Goal: Find specific page/section

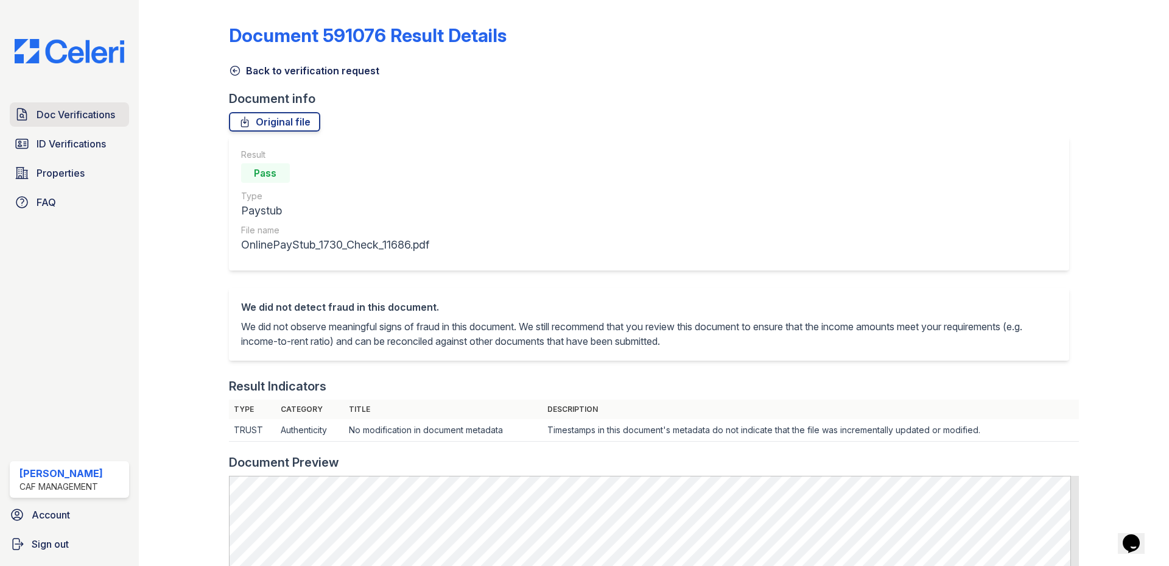
click at [52, 108] on span "Doc Verifications" at bounding box center [76, 114] width 79 height 15
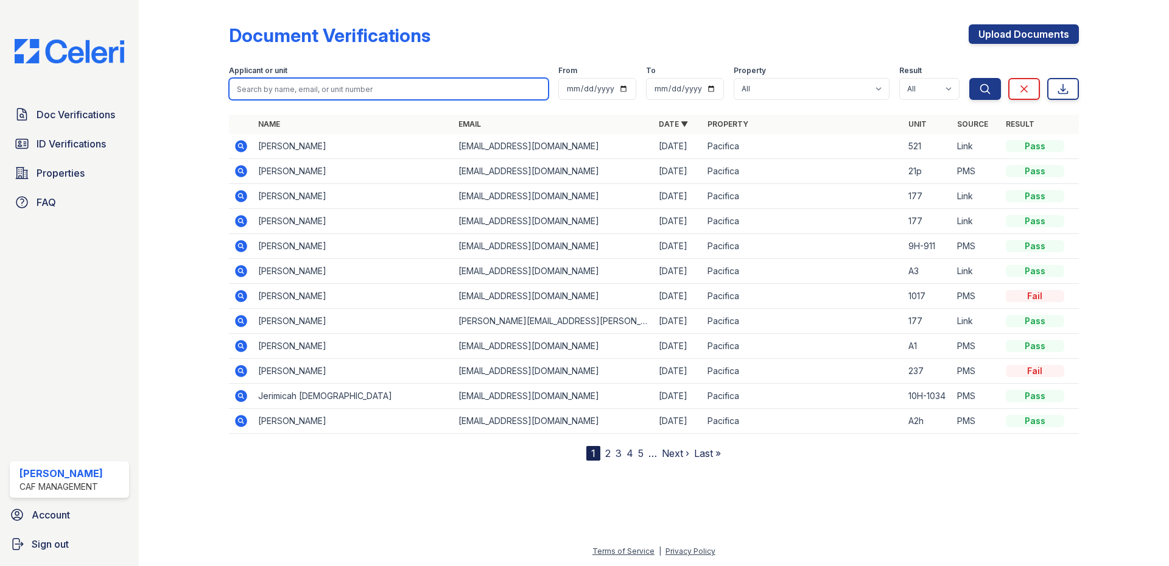
click at [311, 97] on input "search" at bounding box center [389, 89] width 320 height 22
type input "[PERSON_NAME]"
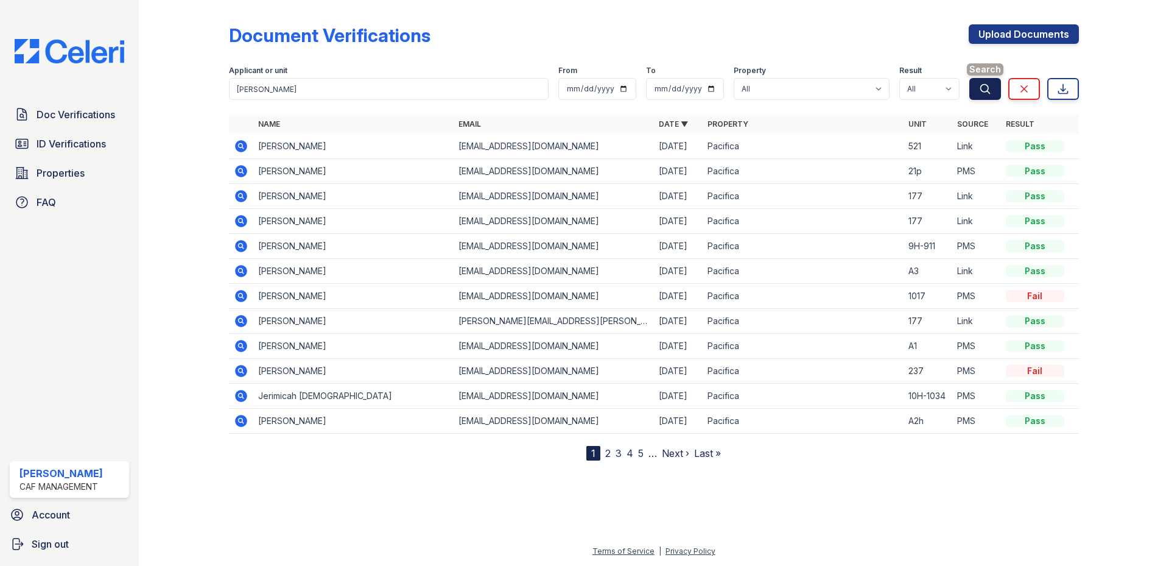
click at [983, 92] on icon "submit" at bounding box center [984, 88] width 9 height 9
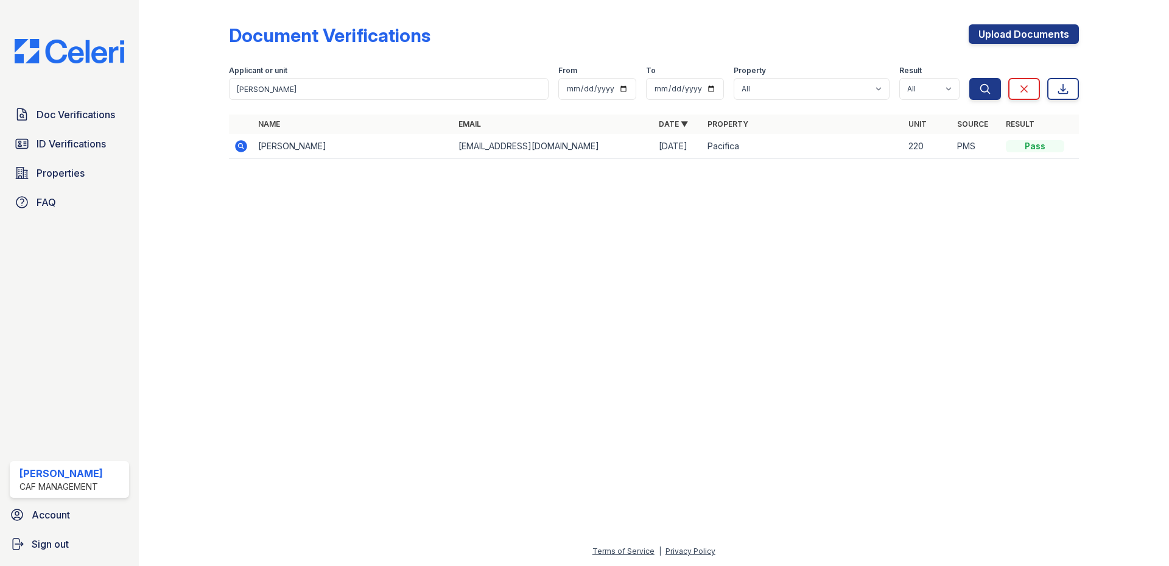
click at [244, 149] on icon at bounding box center [241, 146] width 15 height 15
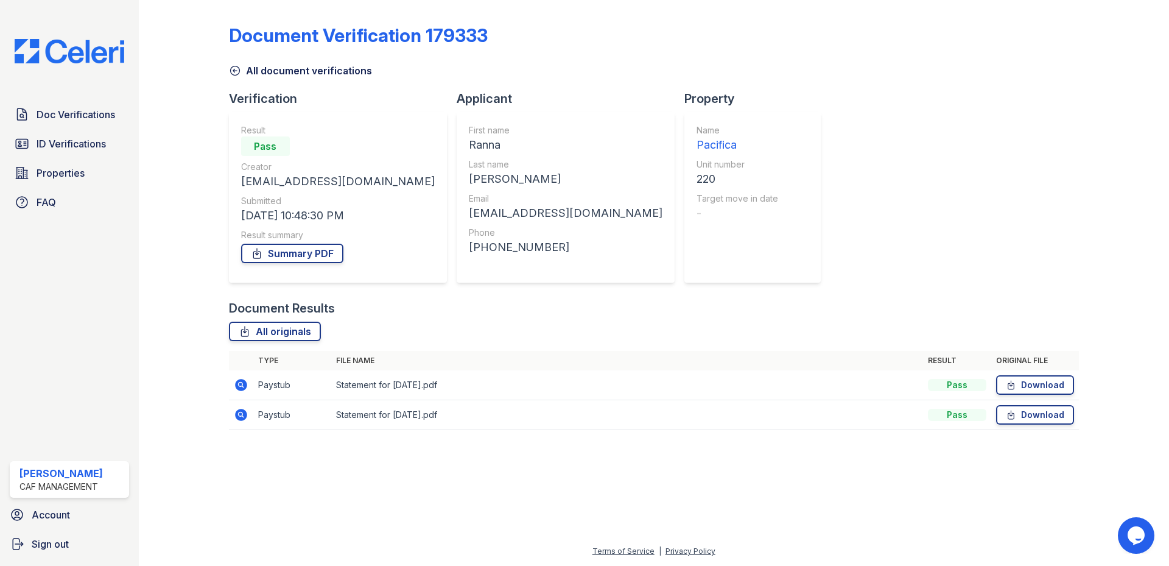
click at [234, 389] on icon at bounding box center [241, 385] width 15 height 15
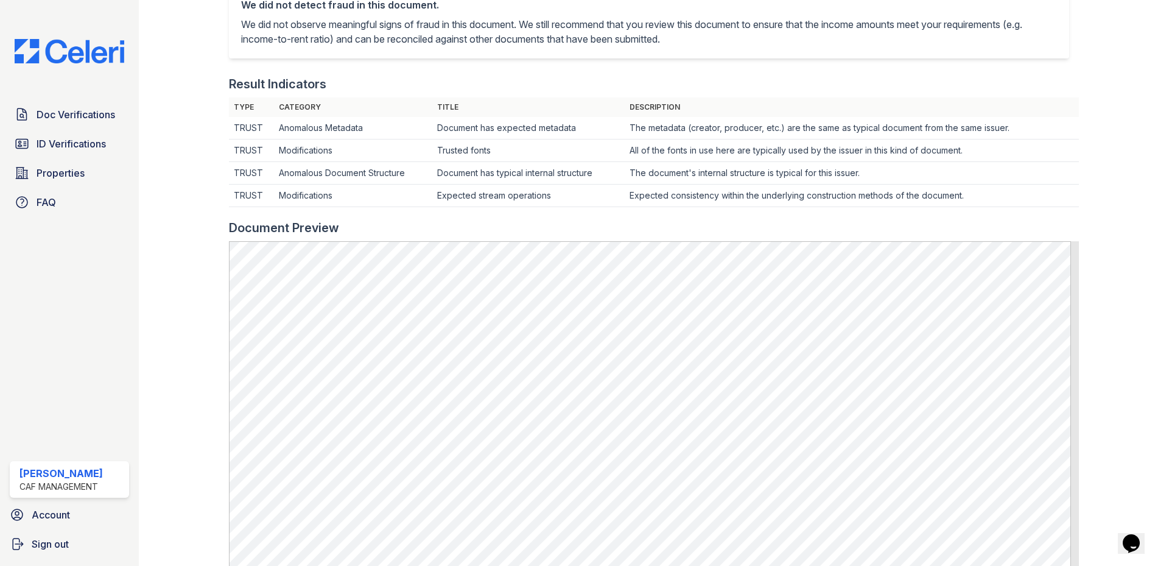
scroll to position [304, 0]
